Goal: Register for event/course

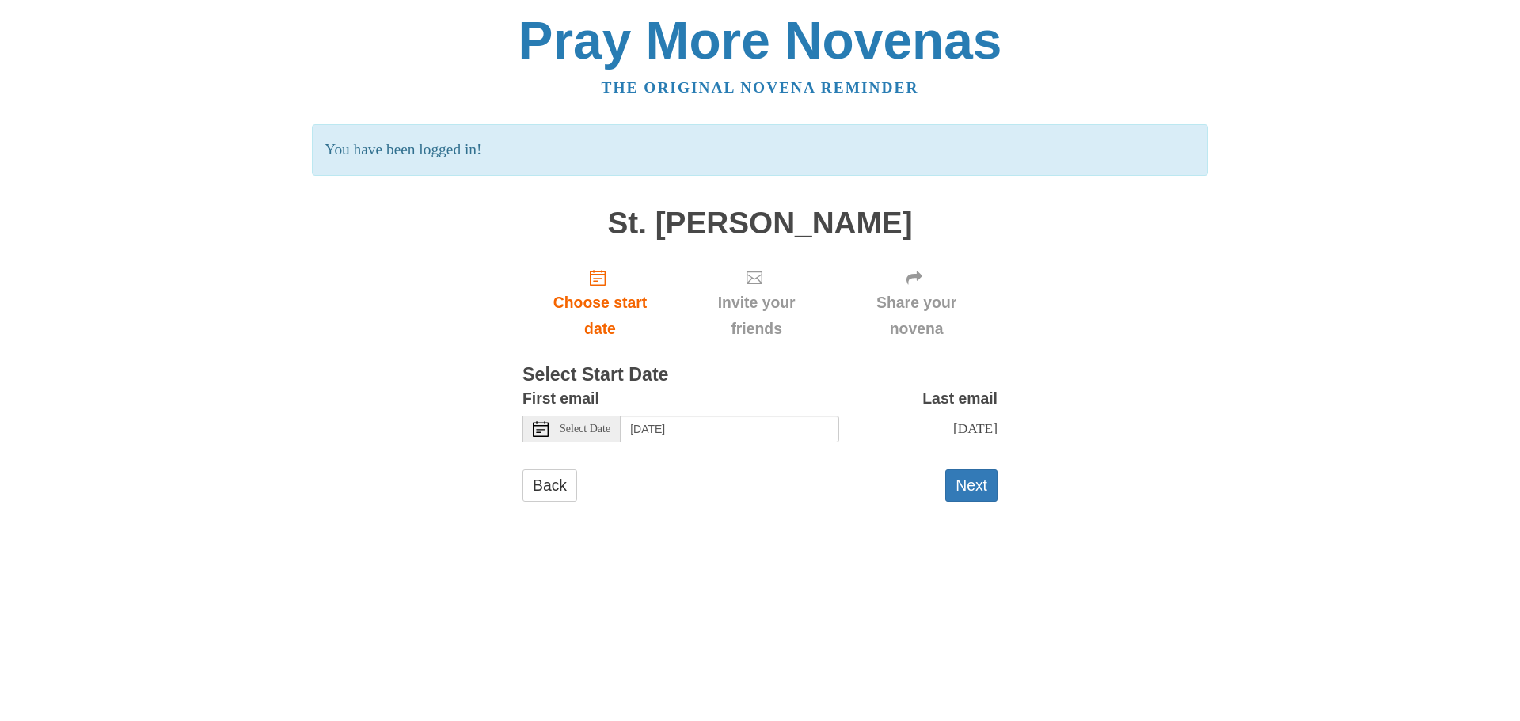
click at [537, 428] on icon at bounding box center [541, 429] width 16 height 16
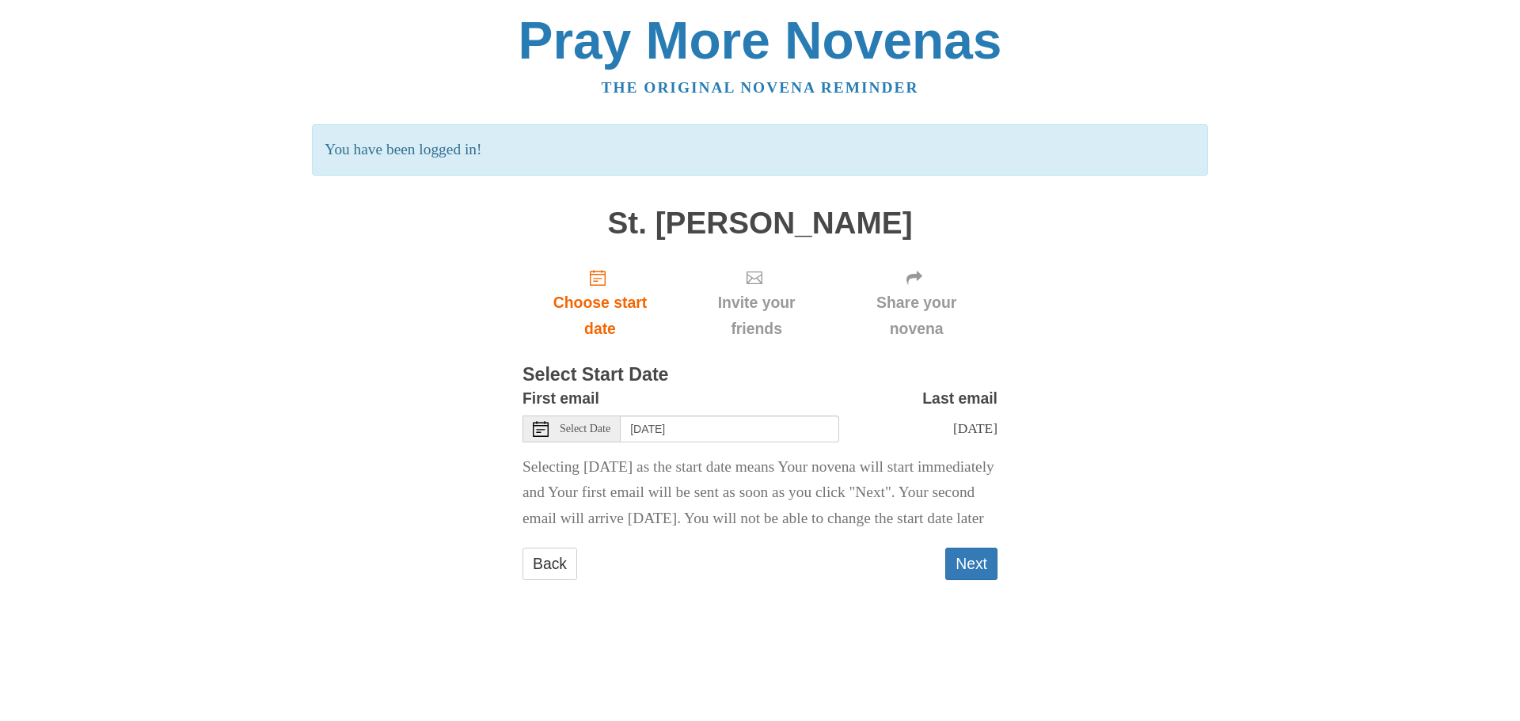
click at [535, 428] on icon at bounding box center [541, 429] width 16 height 16
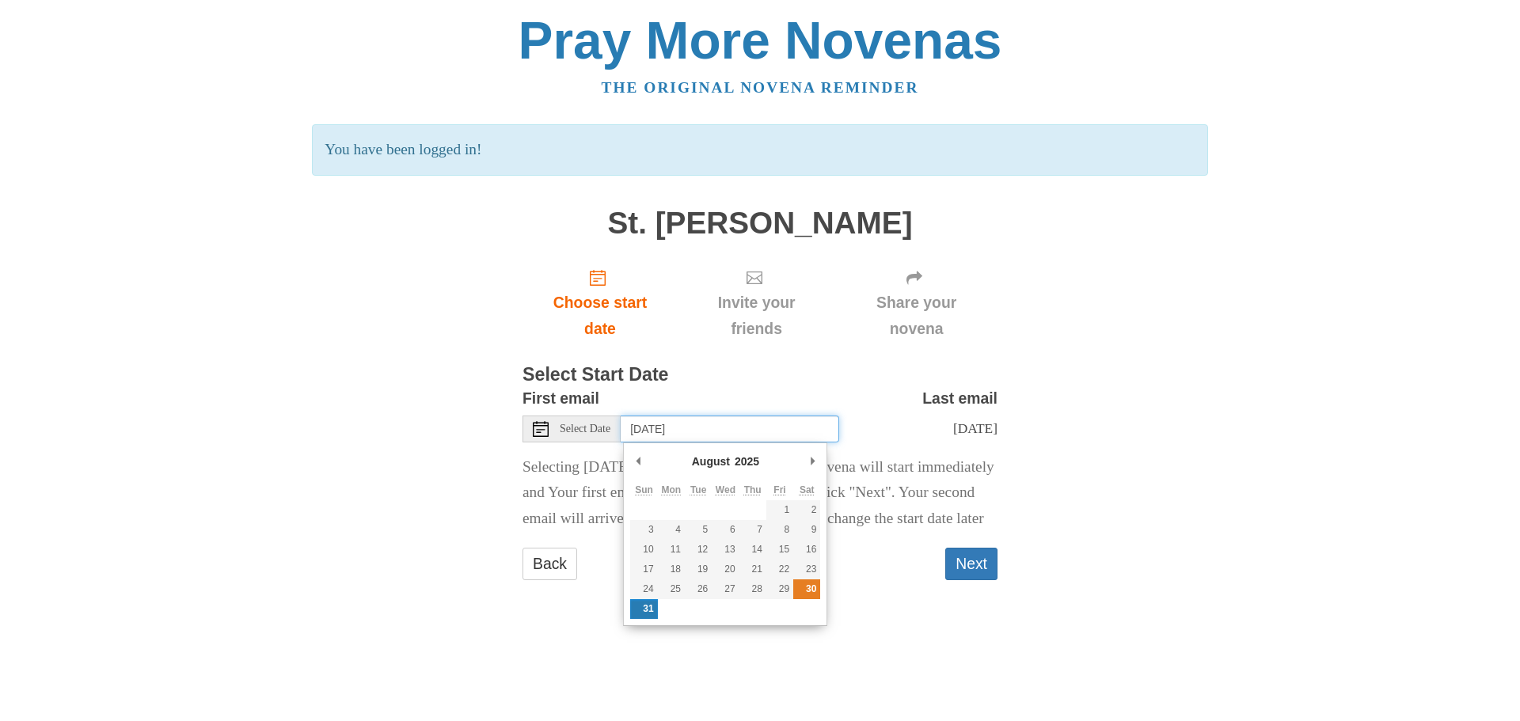
type input "Saturday, August 30th"
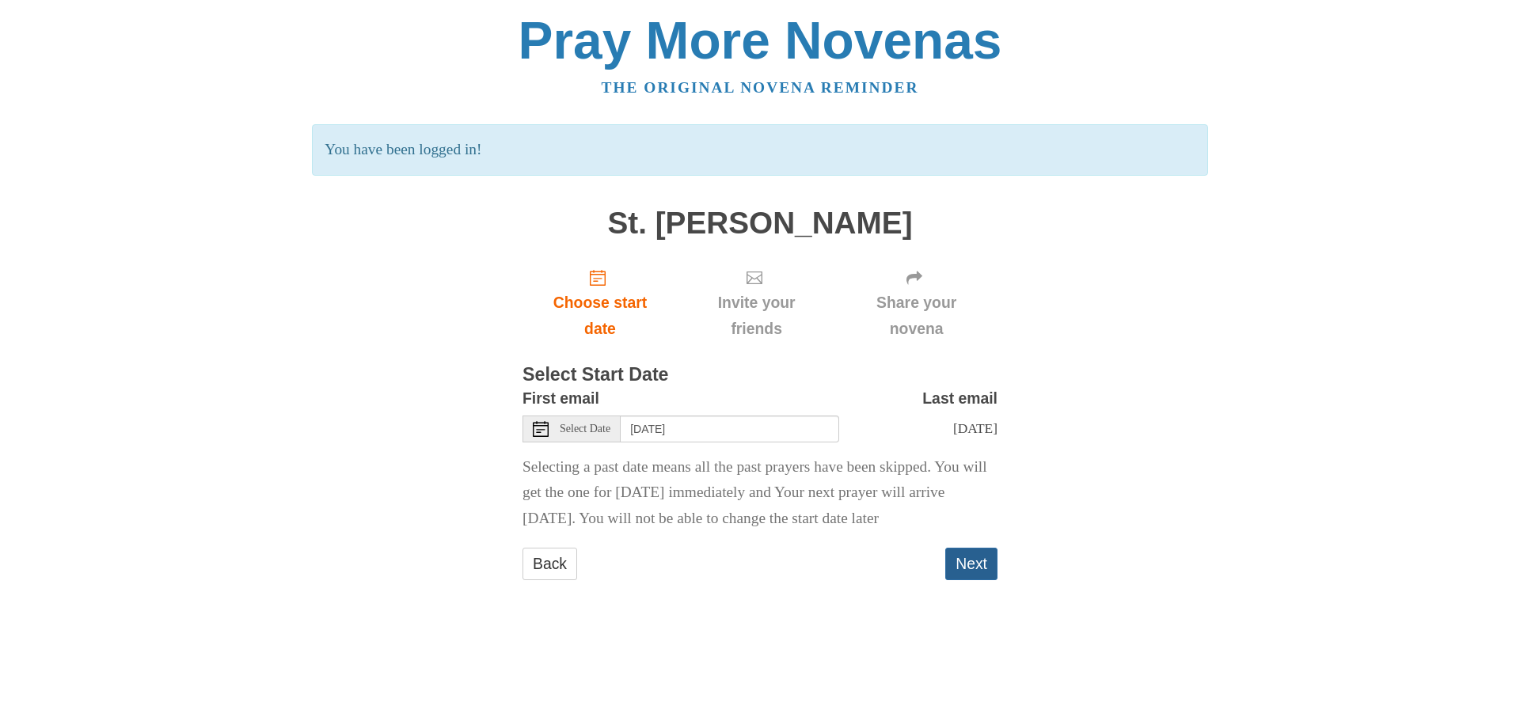
click at [972, 580] on button "Next" at bounding box center [971, 564] width 52 height 32
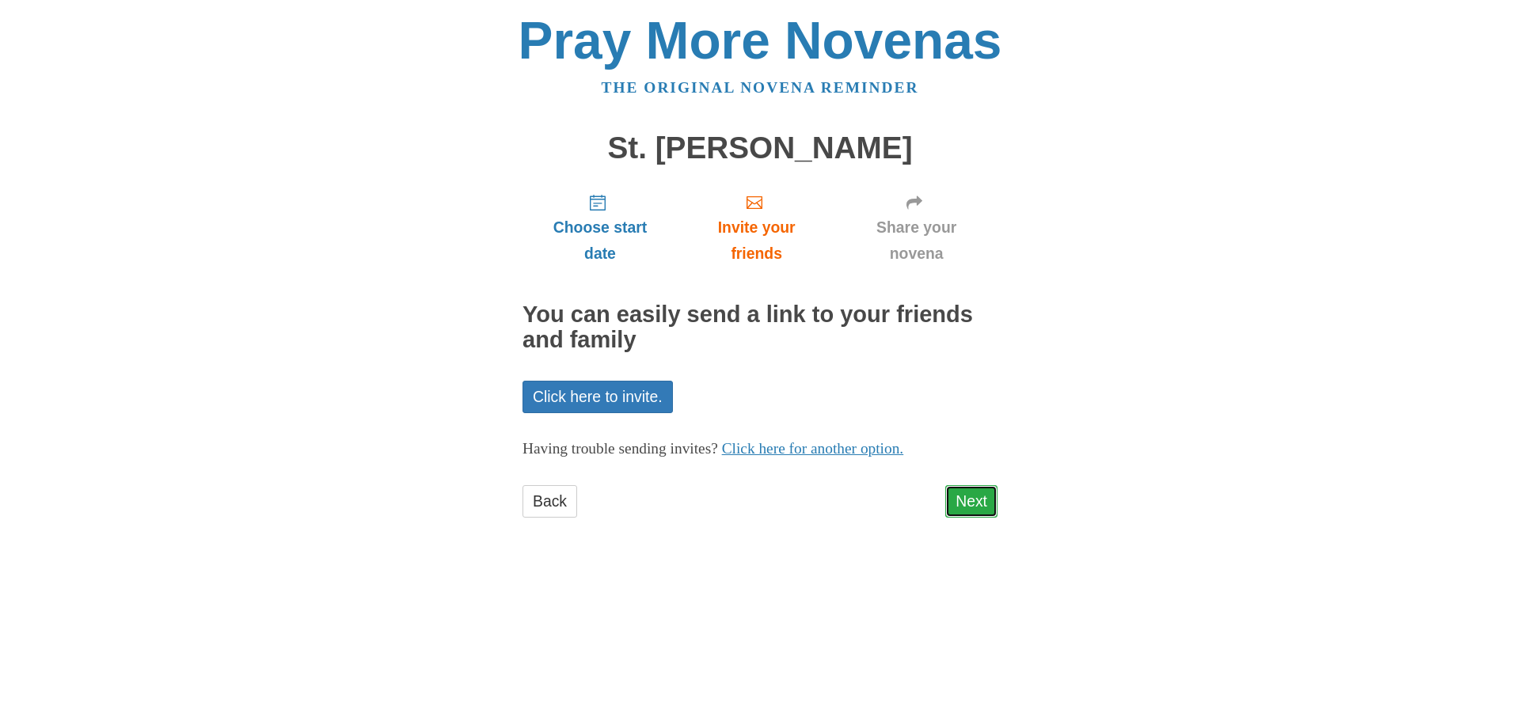
click at [960, 500] on link "Next" at bounding box center [971, 501] width 52 height 32
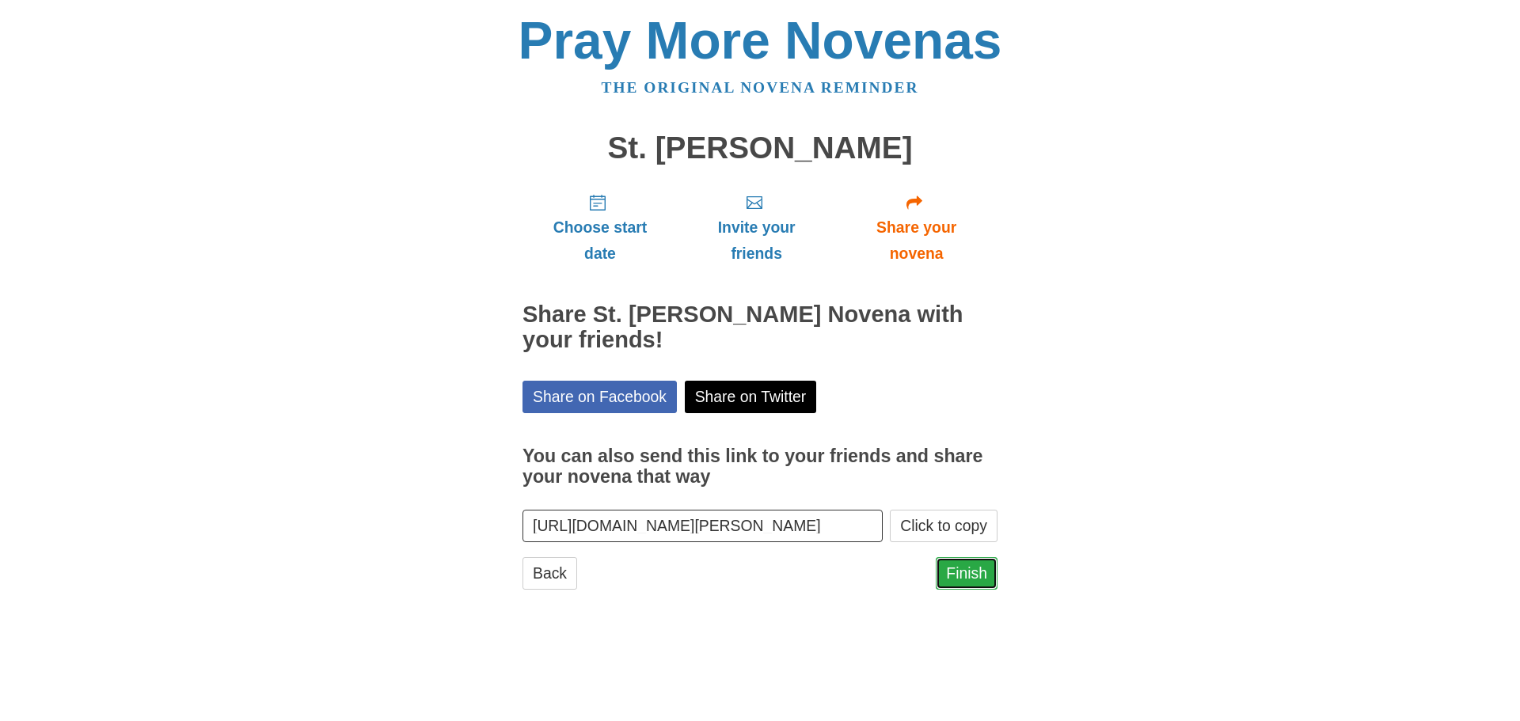
click at [971, 572] on link "Finish" at bounding box center [967, 573] width 62 height 32
